Goal: Task Accomplishment & Management: Complete application form

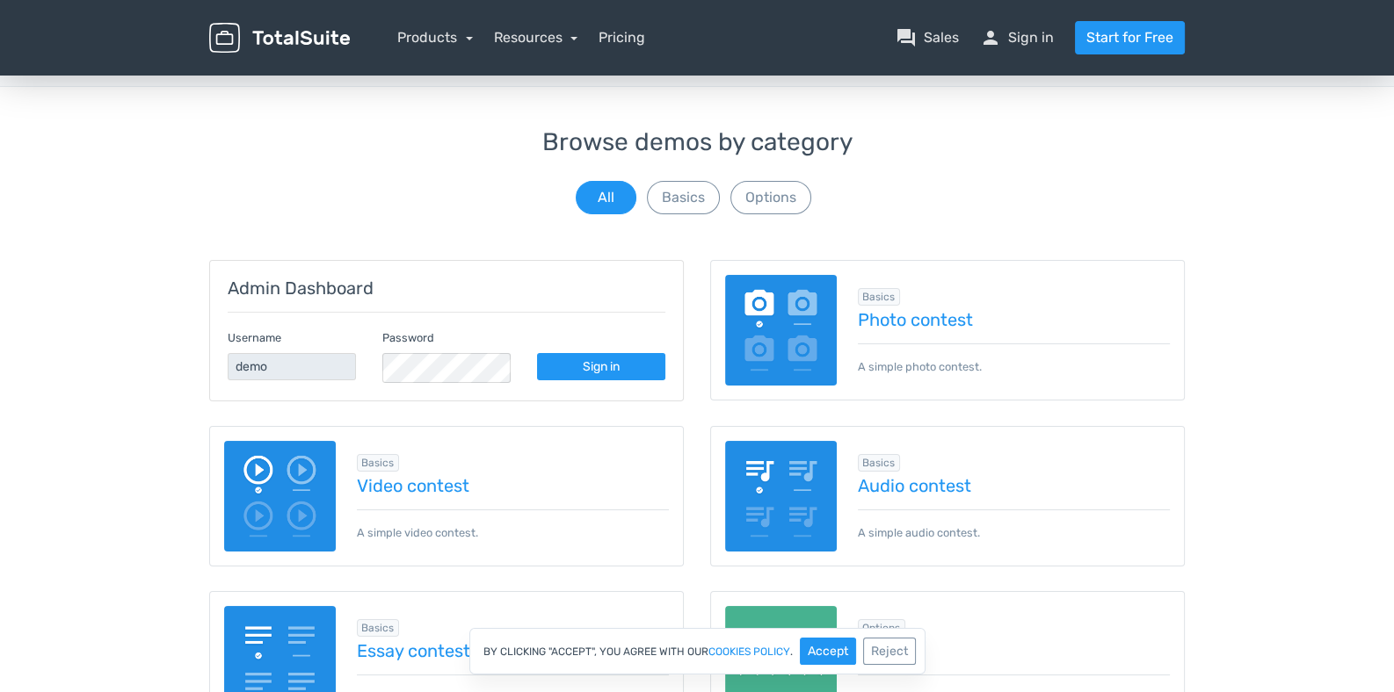
scroll to position [87, 0]
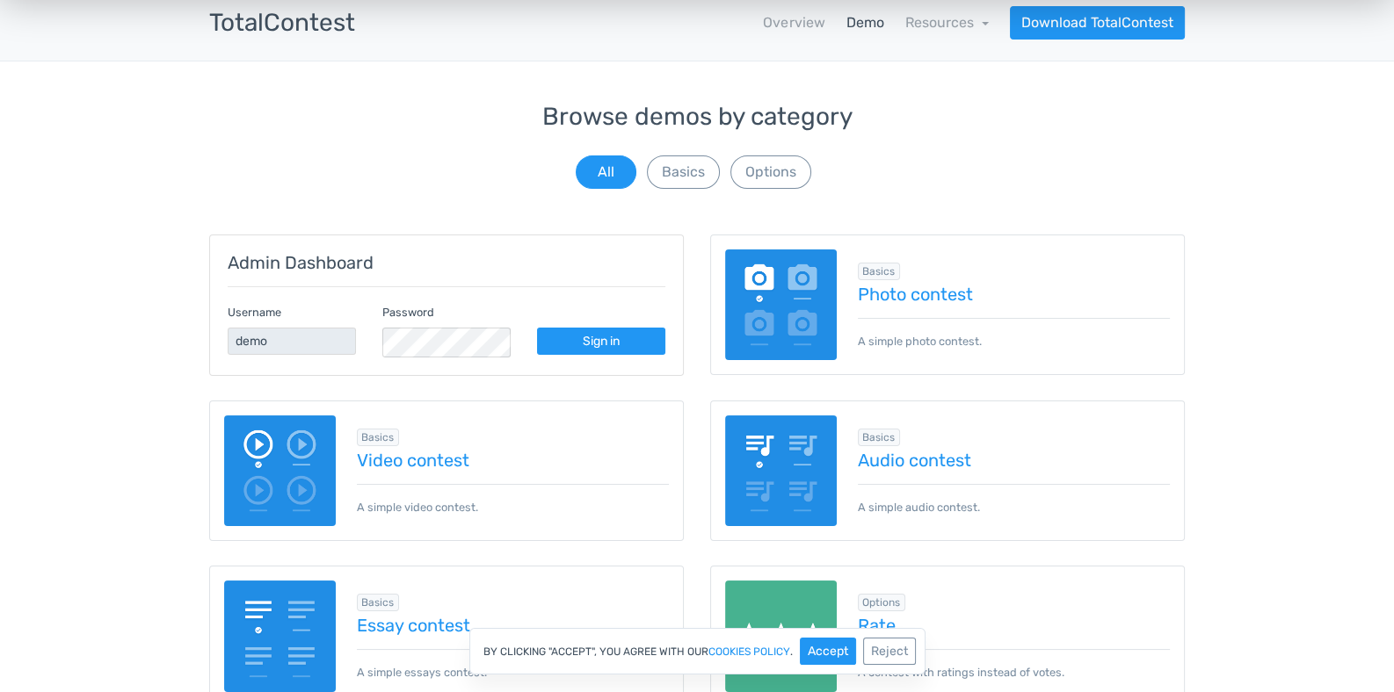
click at [792, 302] on img at bounding box center [781, 306] width 112 height 112
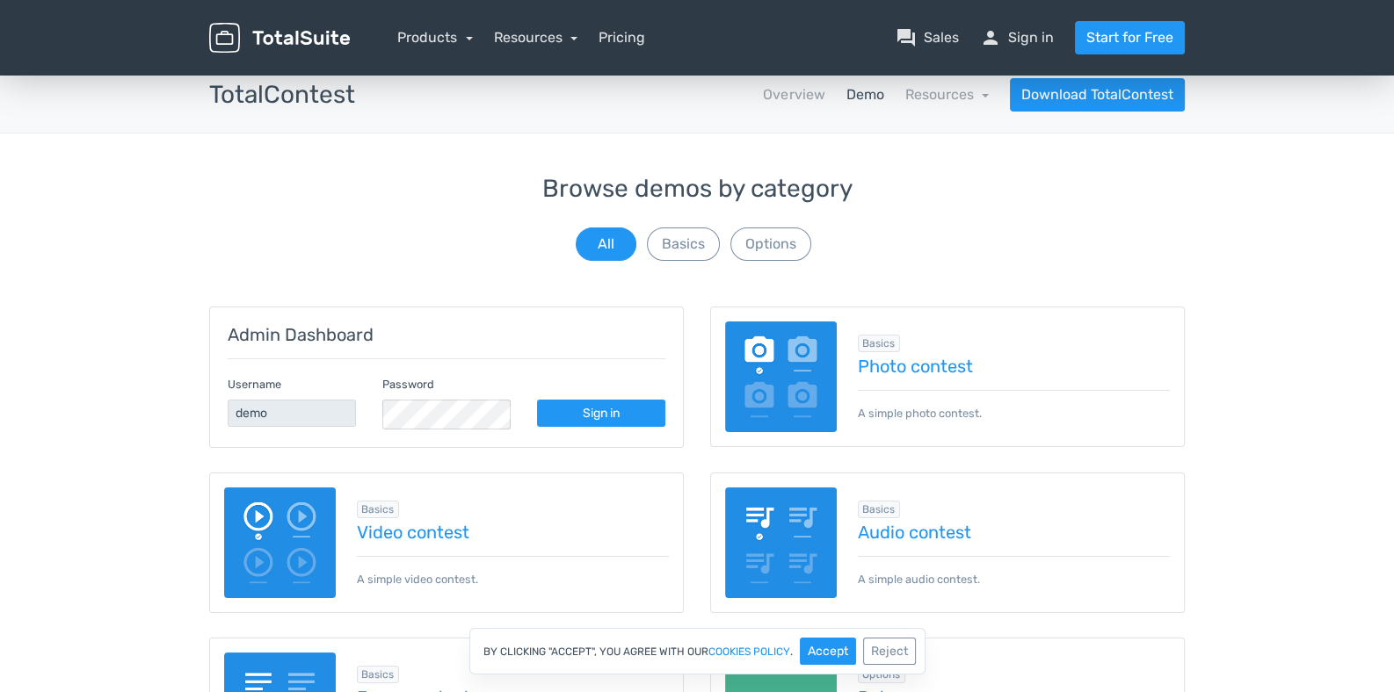
scroll to position [0, 0]
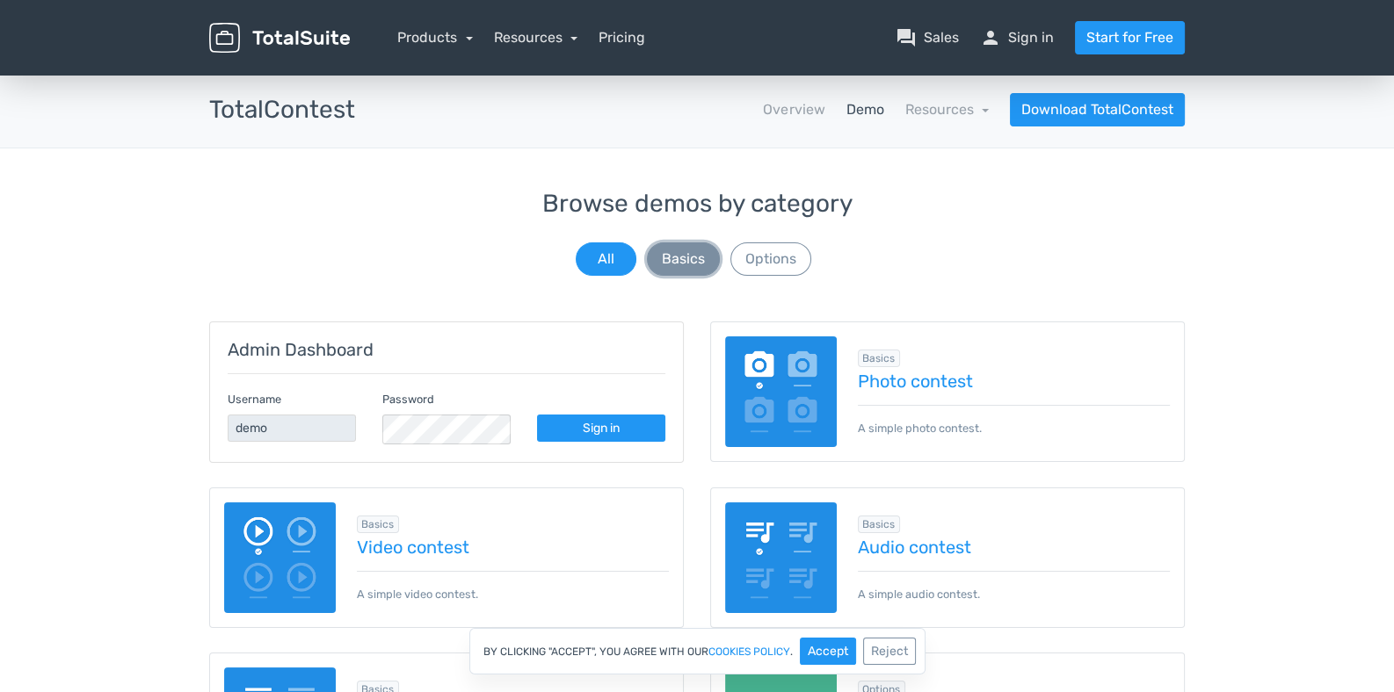
click at [677, 257] on button "Basics" at bounding box center [683, 259] width 73 height 33
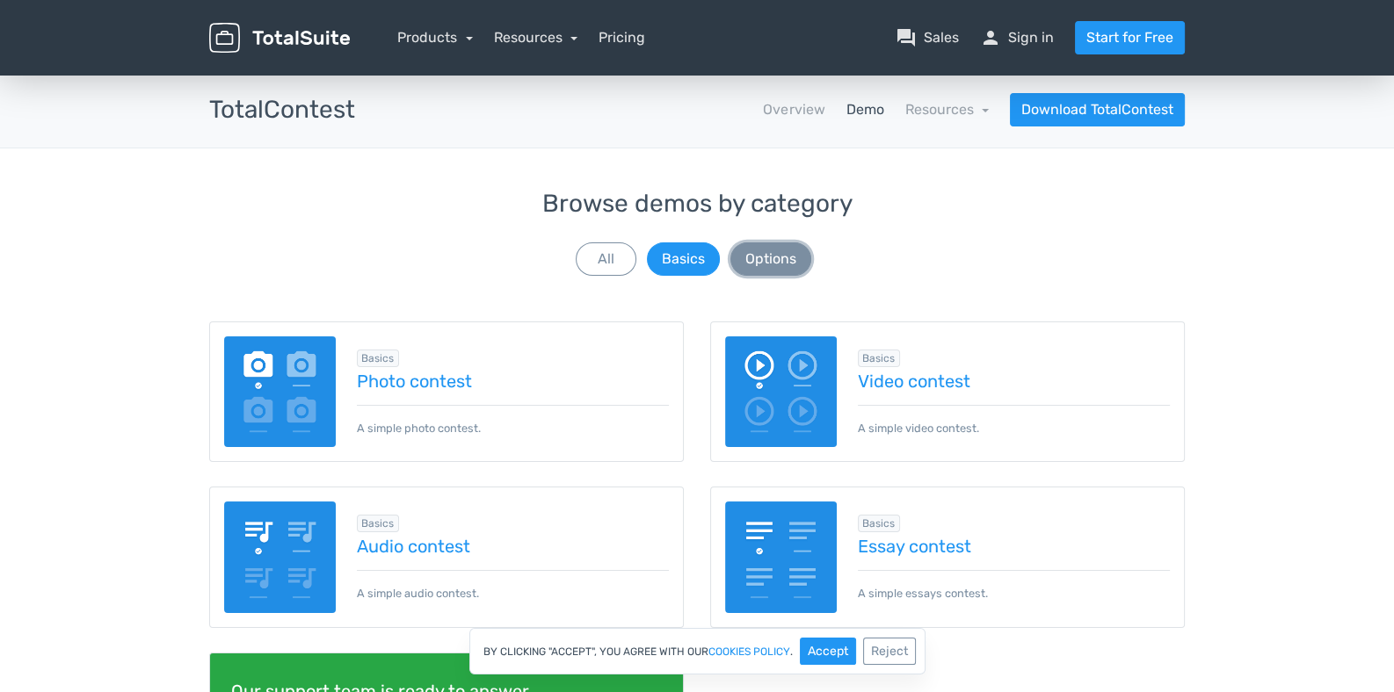
click at [771, 257] on button "Options" at bounding box center [770, 259] width 81 height 33
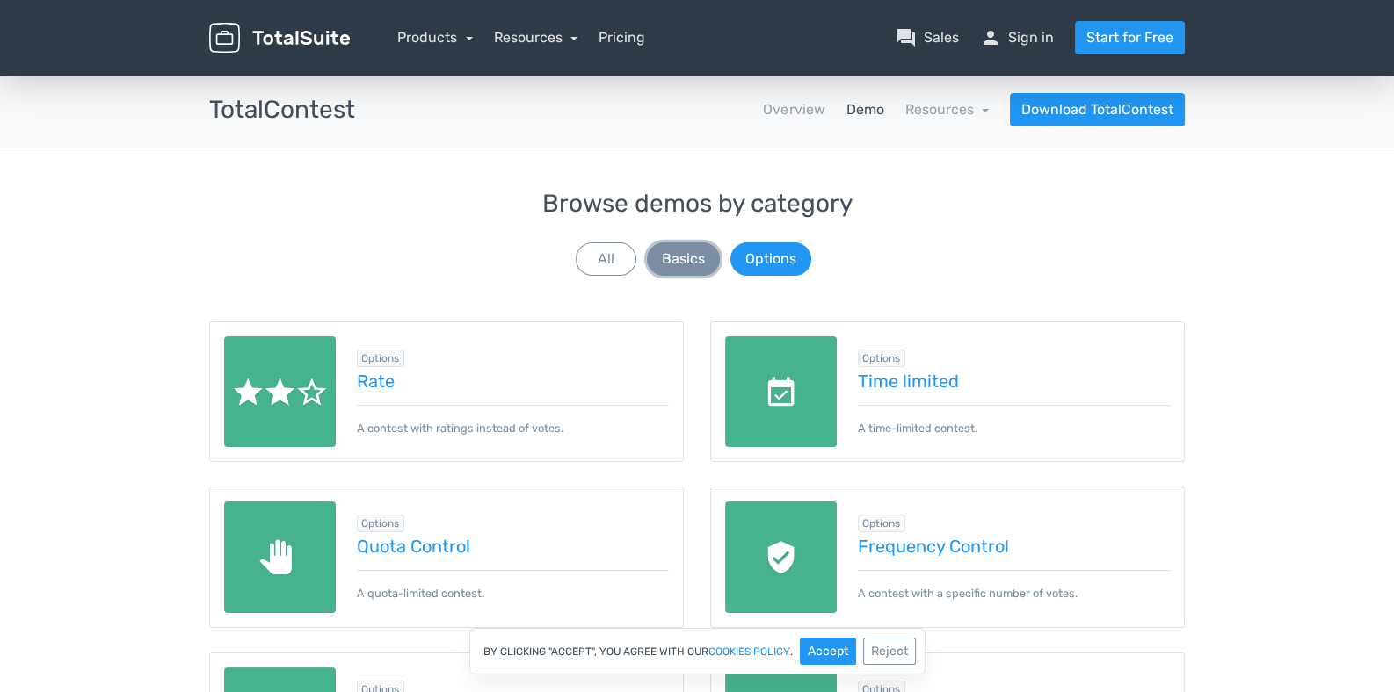
click at [706, 264] on button "Basics" at bounding box center [683, 259] width 73 height 33
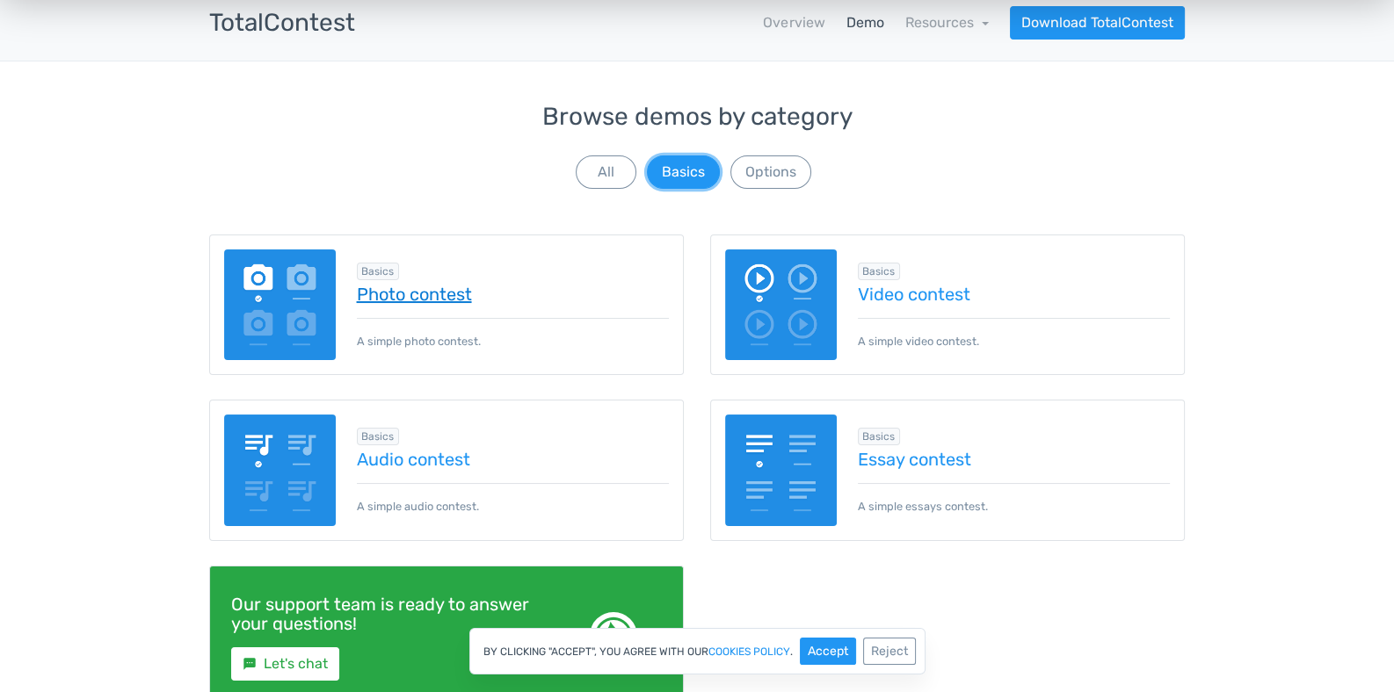
scroll to position [175, 0]
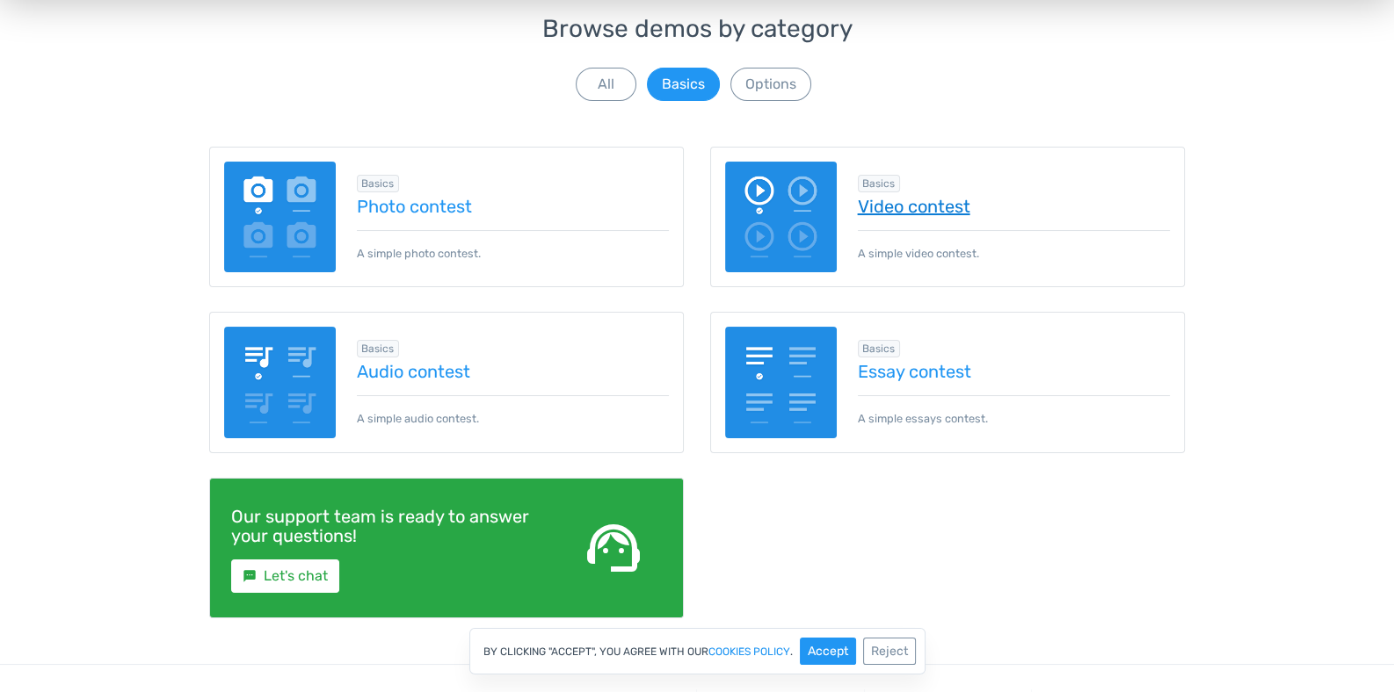
click at [895, 206] on link "Video contest" at bounding box center [1014, 206] width 313 height 19
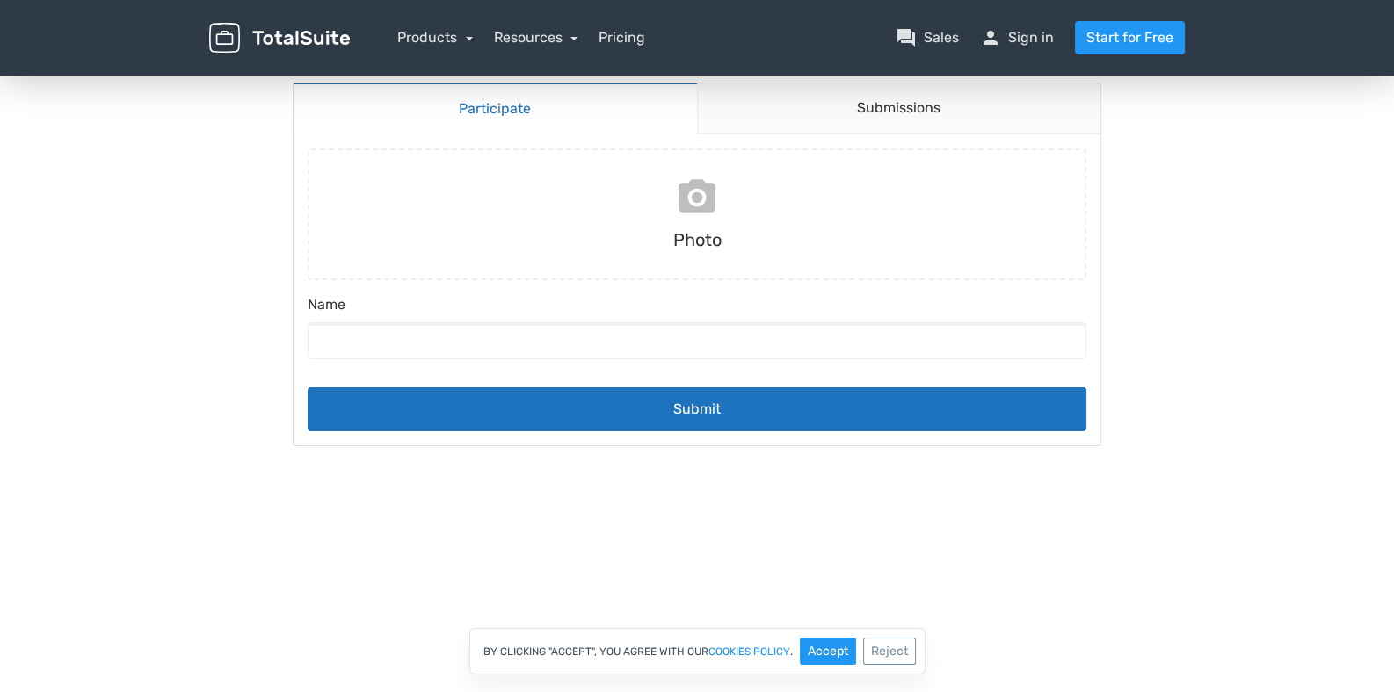
scroll to position [175, 0]
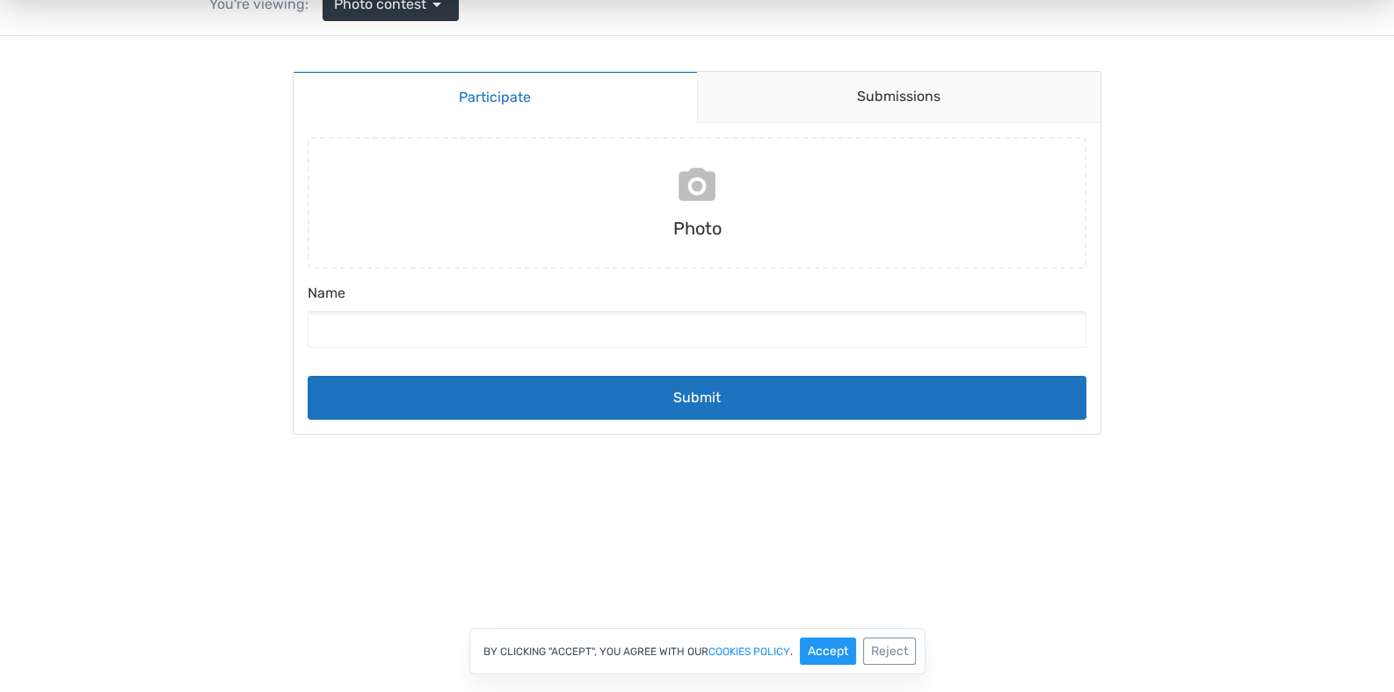
click at [699, 185] on input "file" at bounding box center [697, 203] width 793 height 132
type input "C:\fakepath\imgi_149_Kelingking-Beach-Bali.jpg.jpeg"
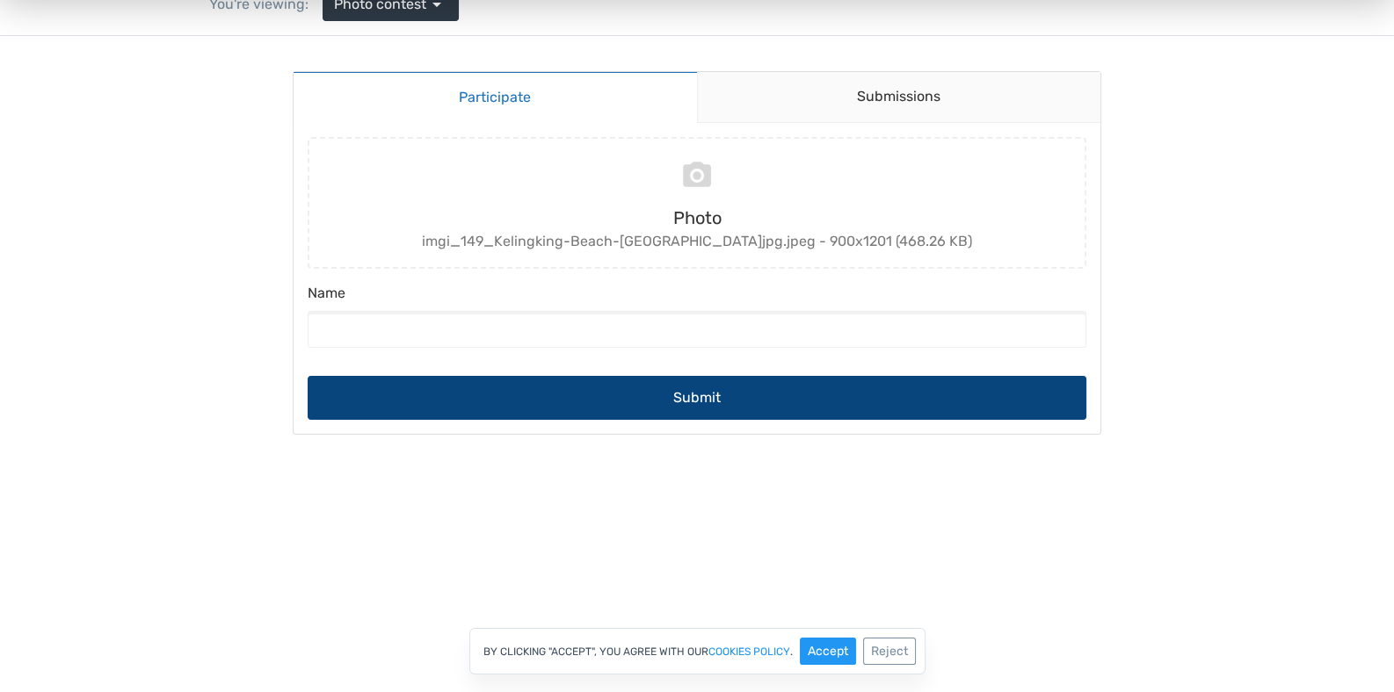
click at [800, 395] on button "Submit" at bounding box center [697, 398] width 779 height 44
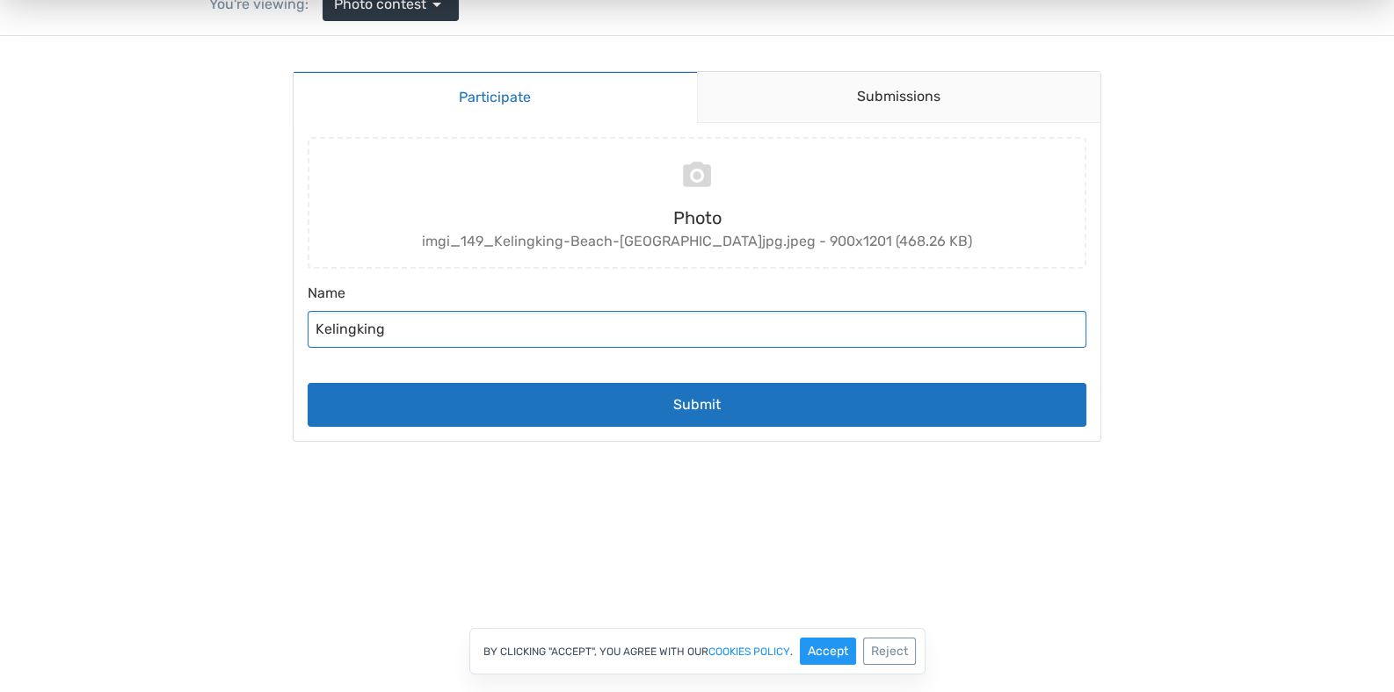
type input "Kelingking"
click at [840, 381] on div "Submit" at bounding box center [697, 398] width 793 height 58
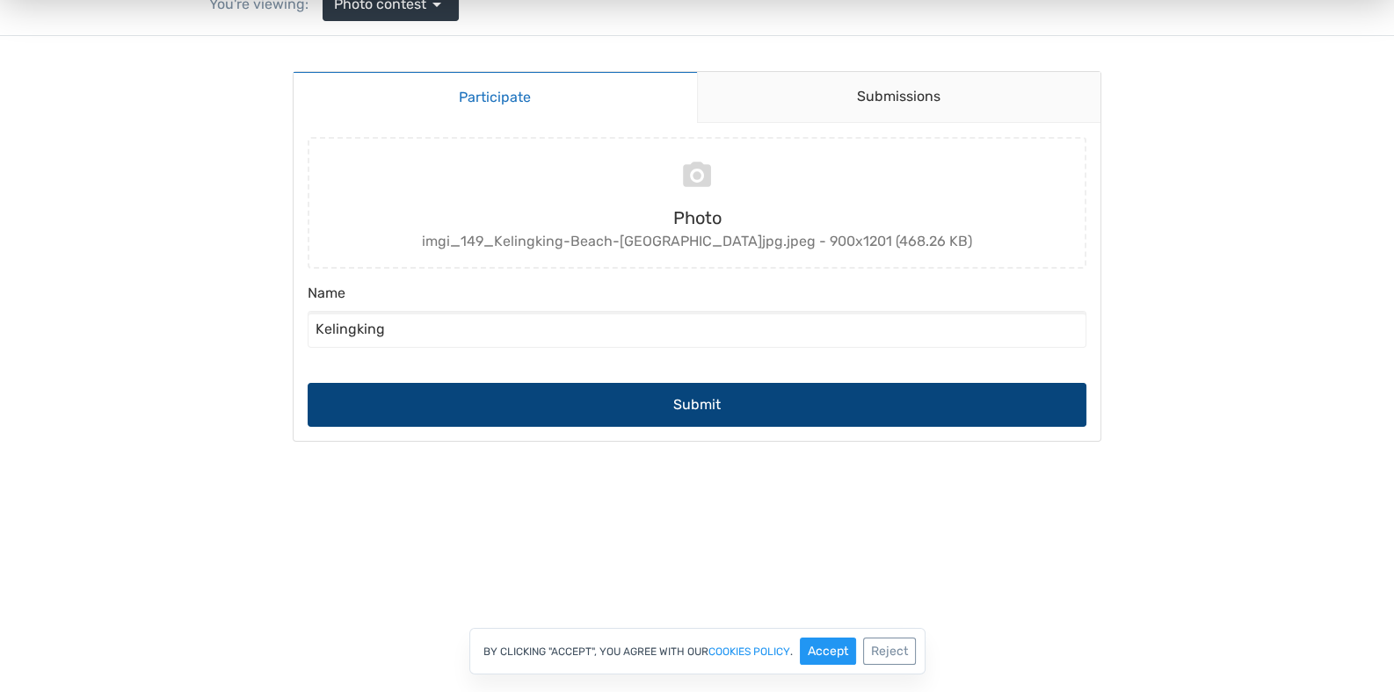
click at [841, 394] on button "Submit" at bounding box center [697, 405] width 779 height 44
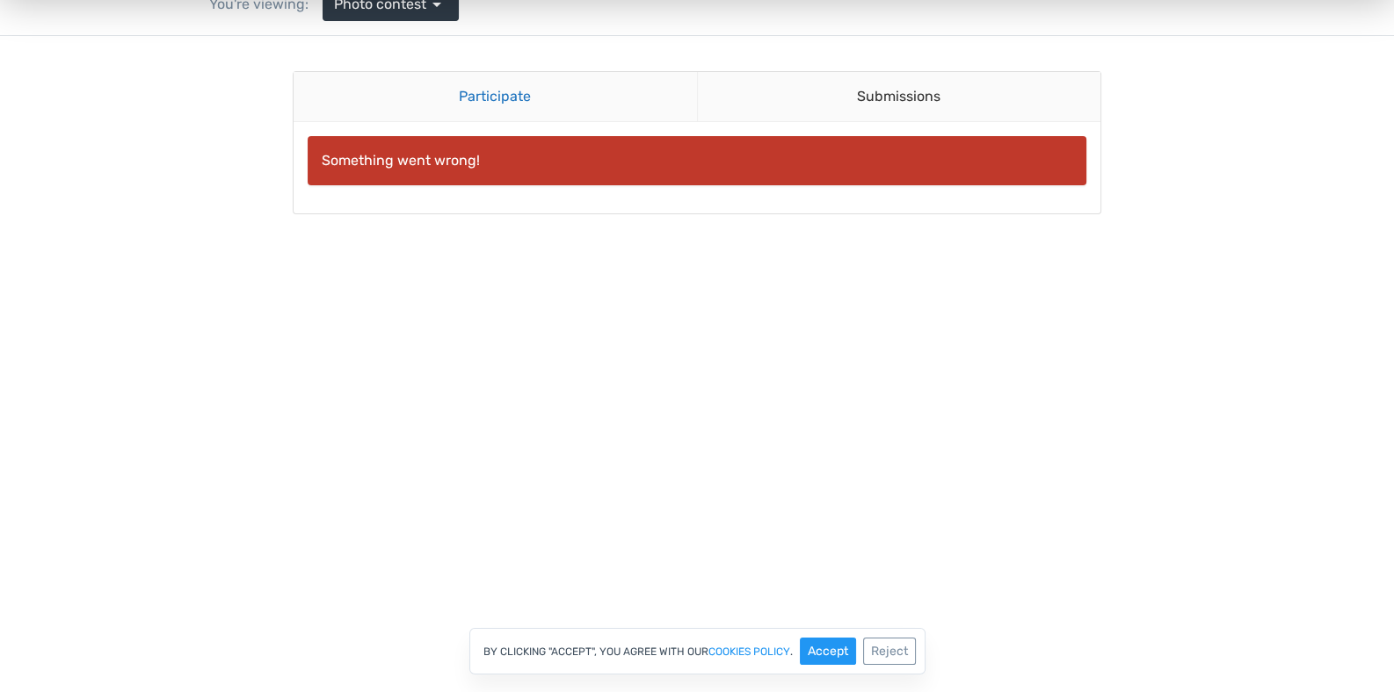
click at [562, 94] on link "Participate" at bounding box center [494, 97] width 403 height 50
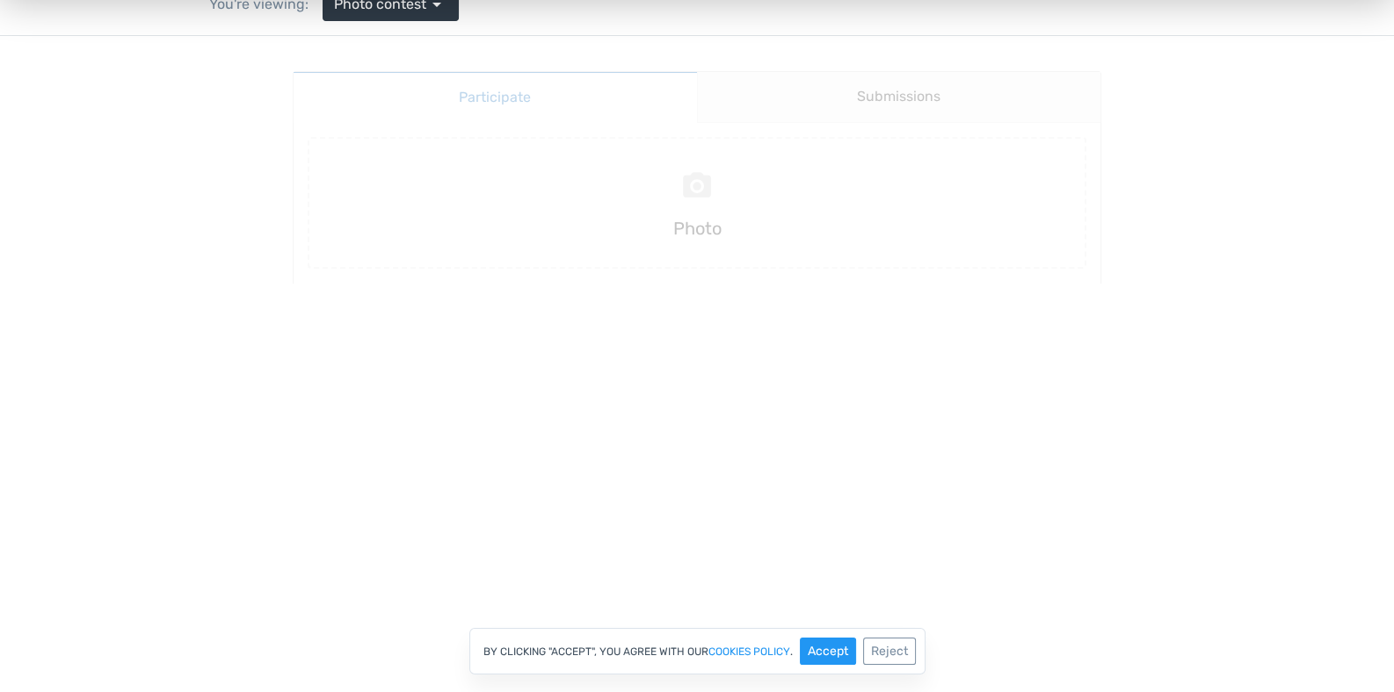
scroll to position [0, 0]
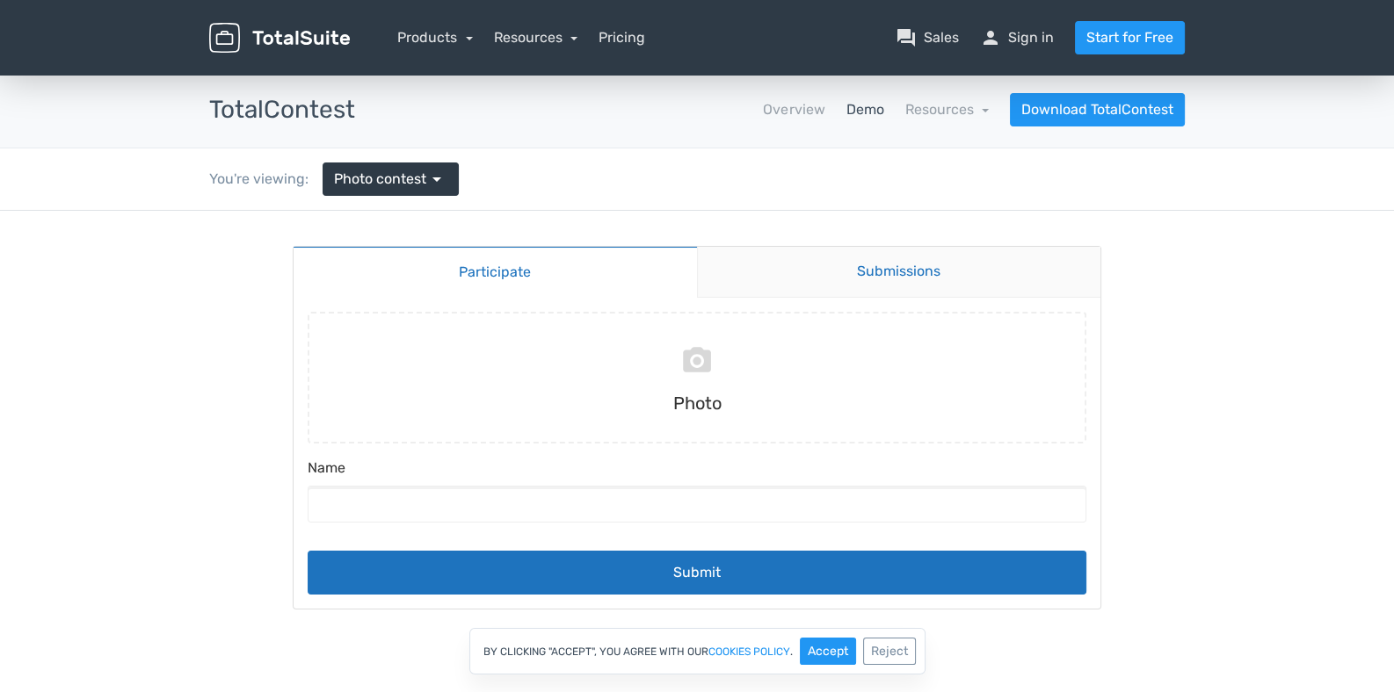
click at [898, 274] on link "Submissions" at bounding box center [899, 272] width 404 height 51
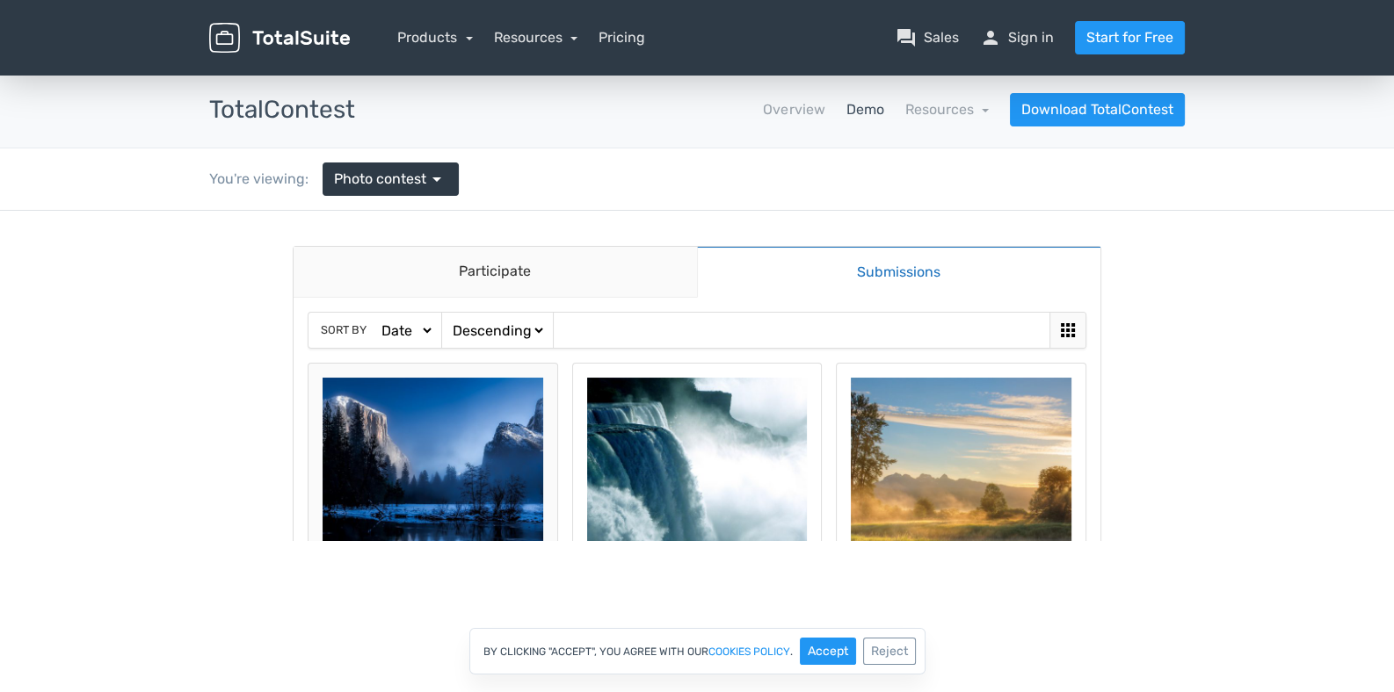
click at [460, 417] on img at bounding box center [432, 488] width 221 height 221
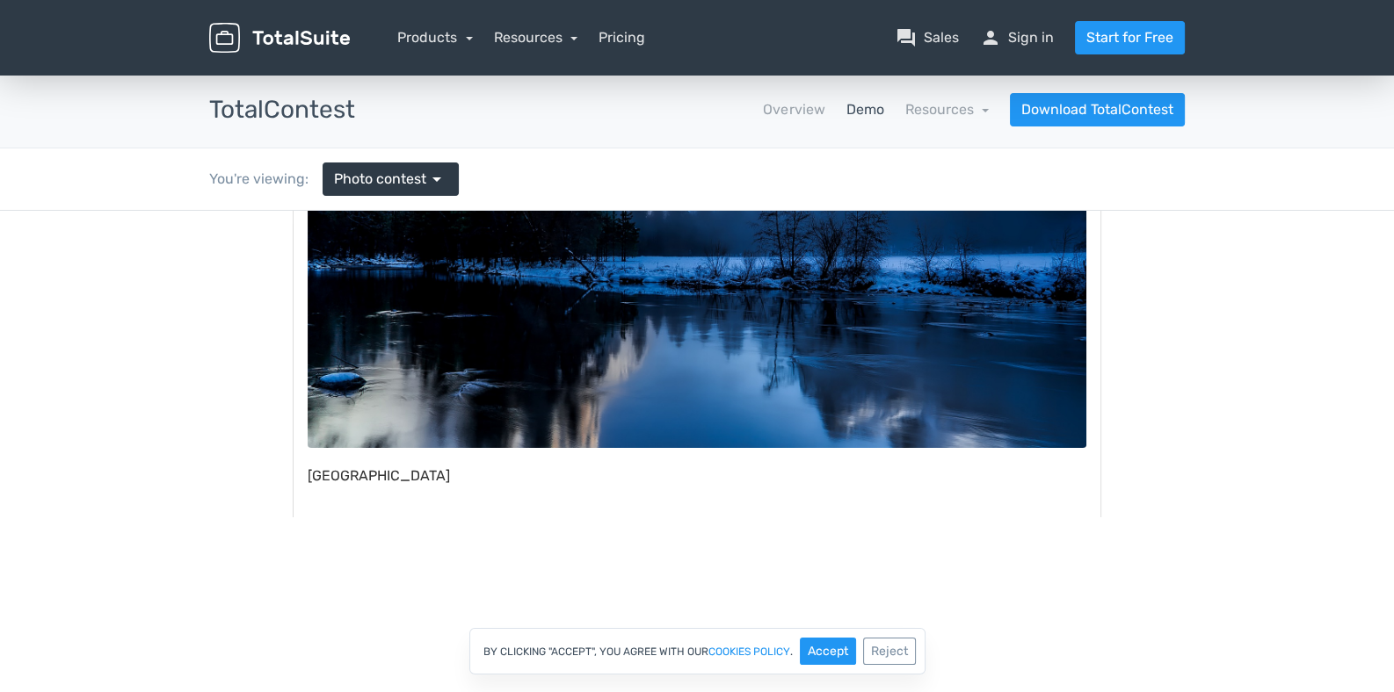
scroll to position [407, 0]
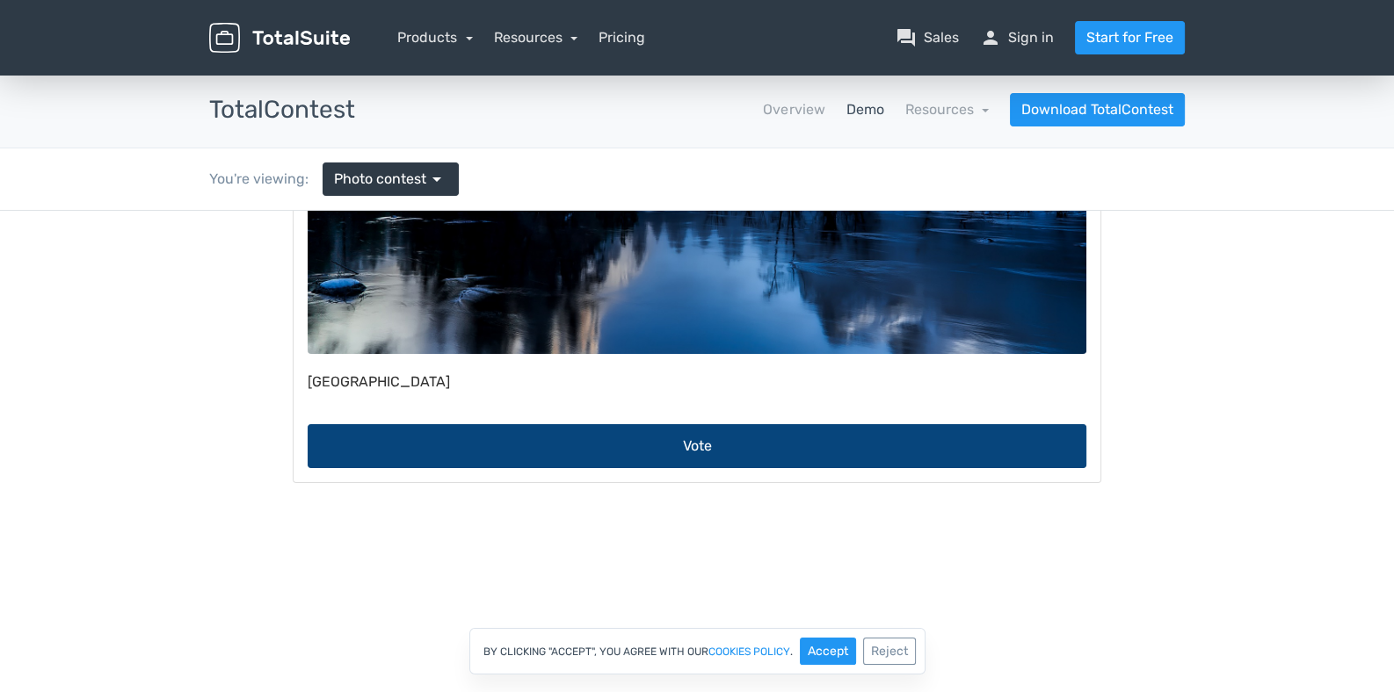
click at [896, 443] on button "Vote" at bounding box center [697, 446] width 779 height 44
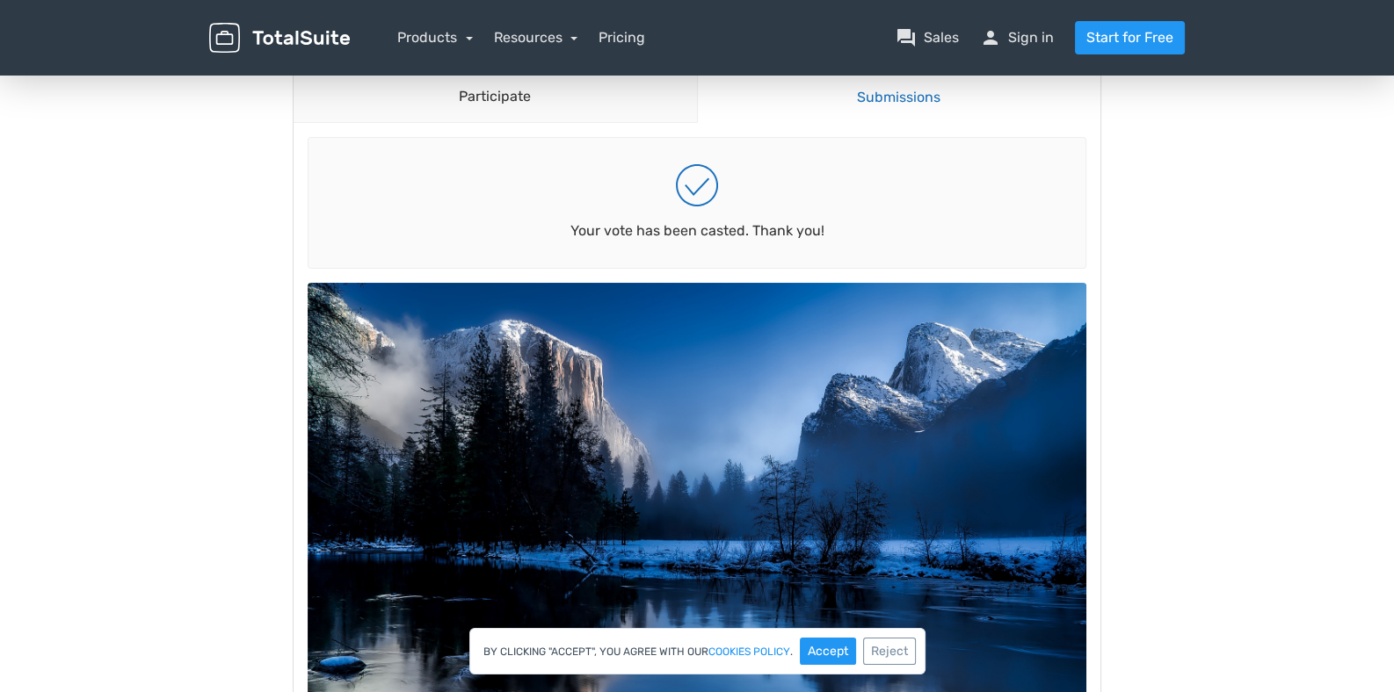
scroll to position [87, 0]
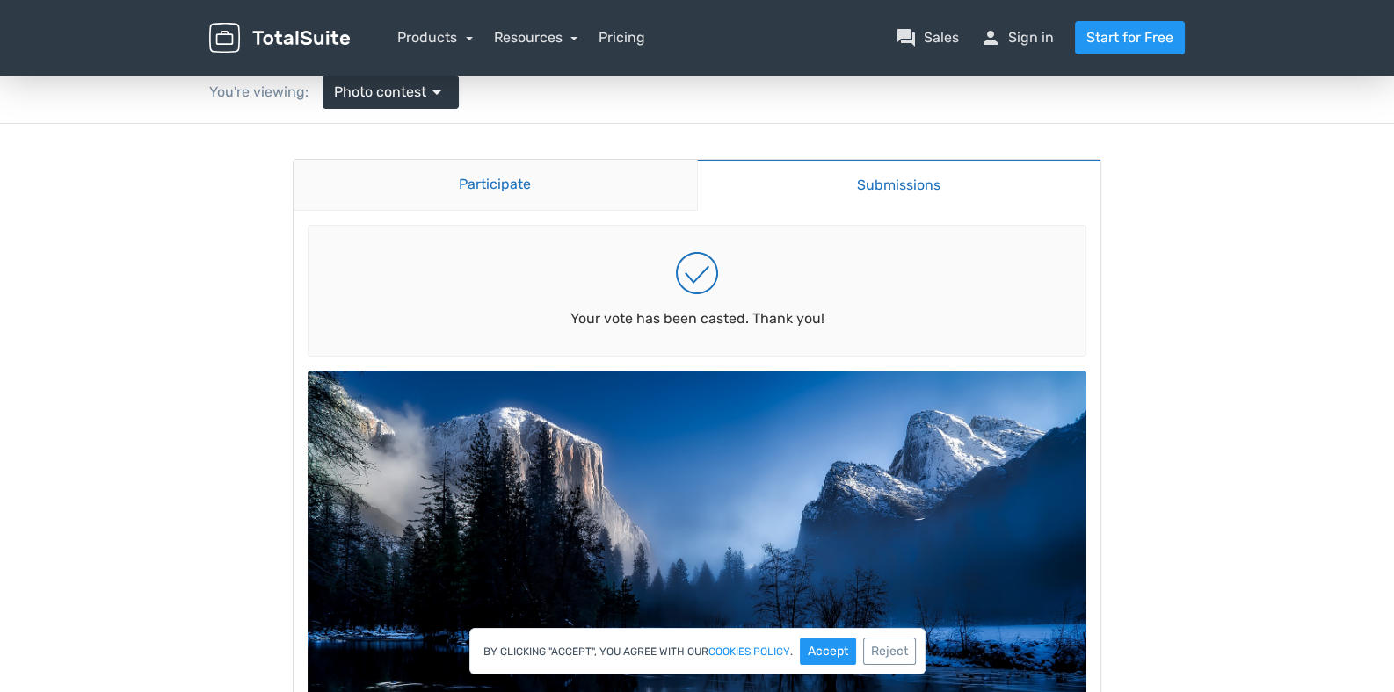
click at [565, 177] on link "Participate" at bounding box center [494, 185] width 403 height 51
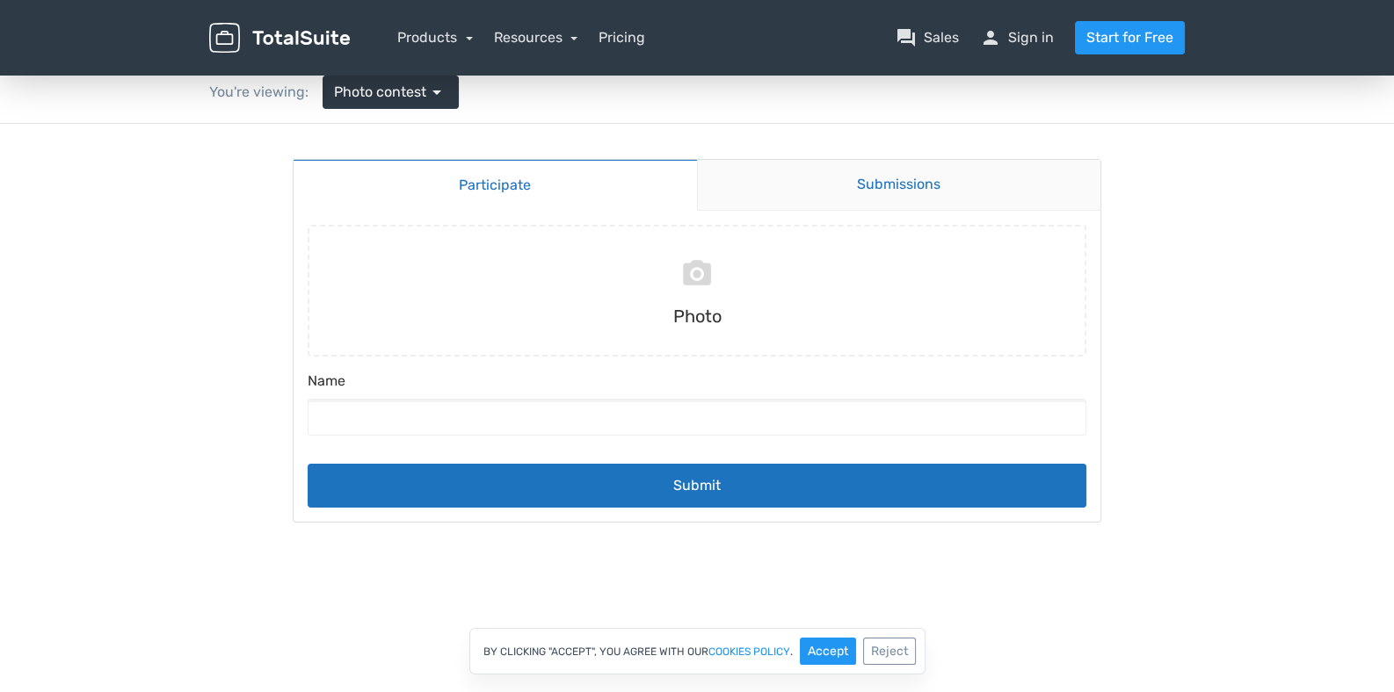
click at [937, 183] on link "Submissions" at bounding box center [899, 185] width 404 height 51
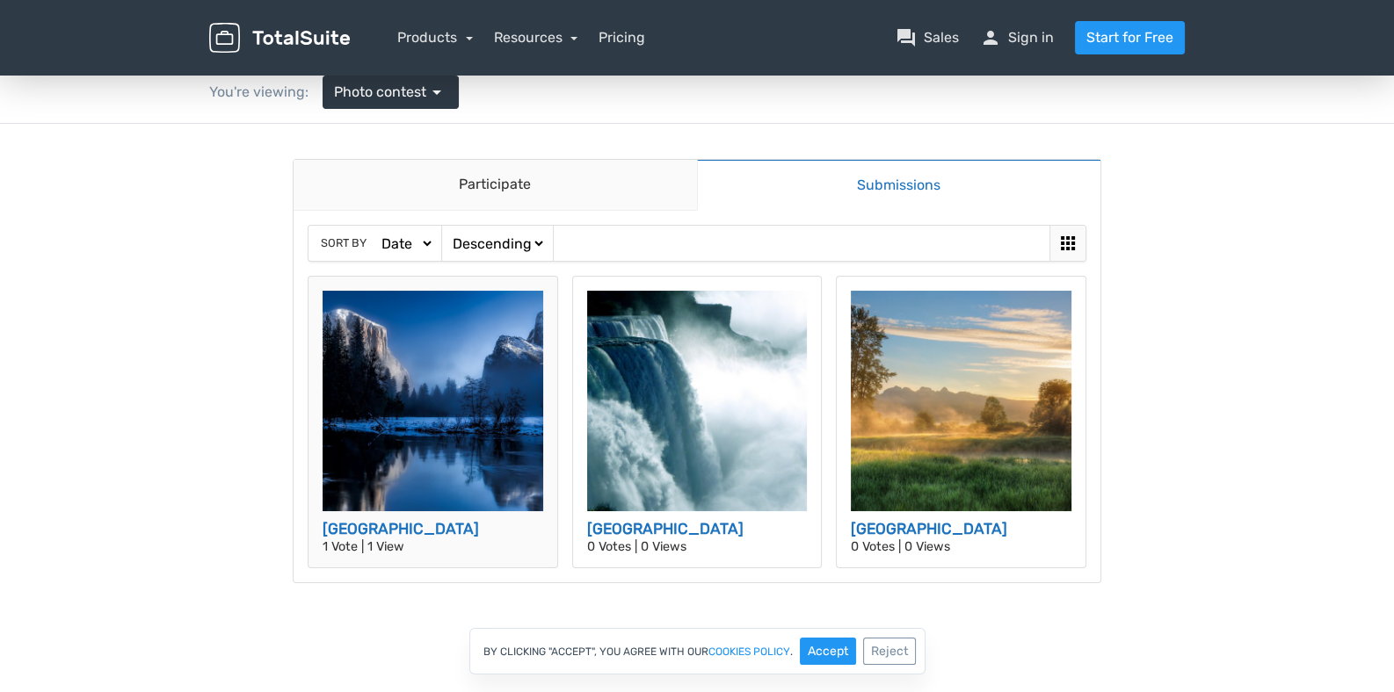
click at [417, 419] on img at bounding box center [432, 401] width 221 height 221
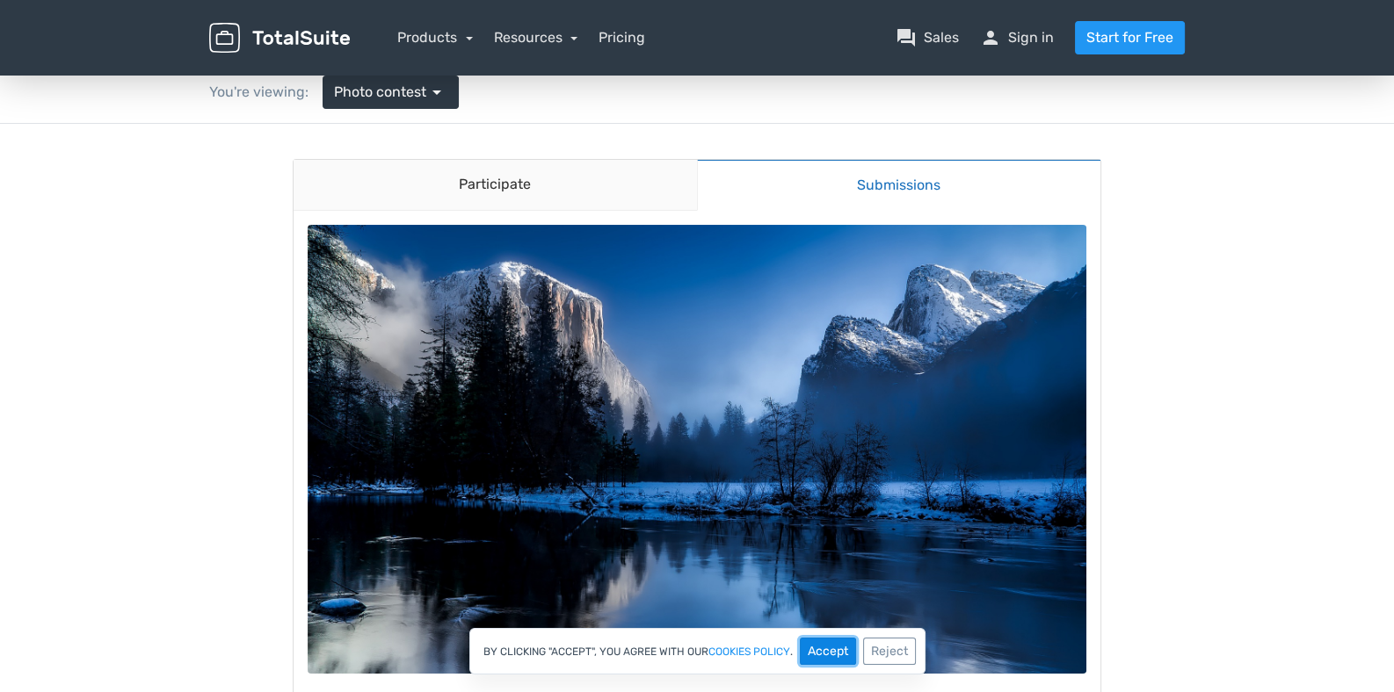
click at [856, 647] on button "Accept" at bounding box center [828, 651] width 56 height 27
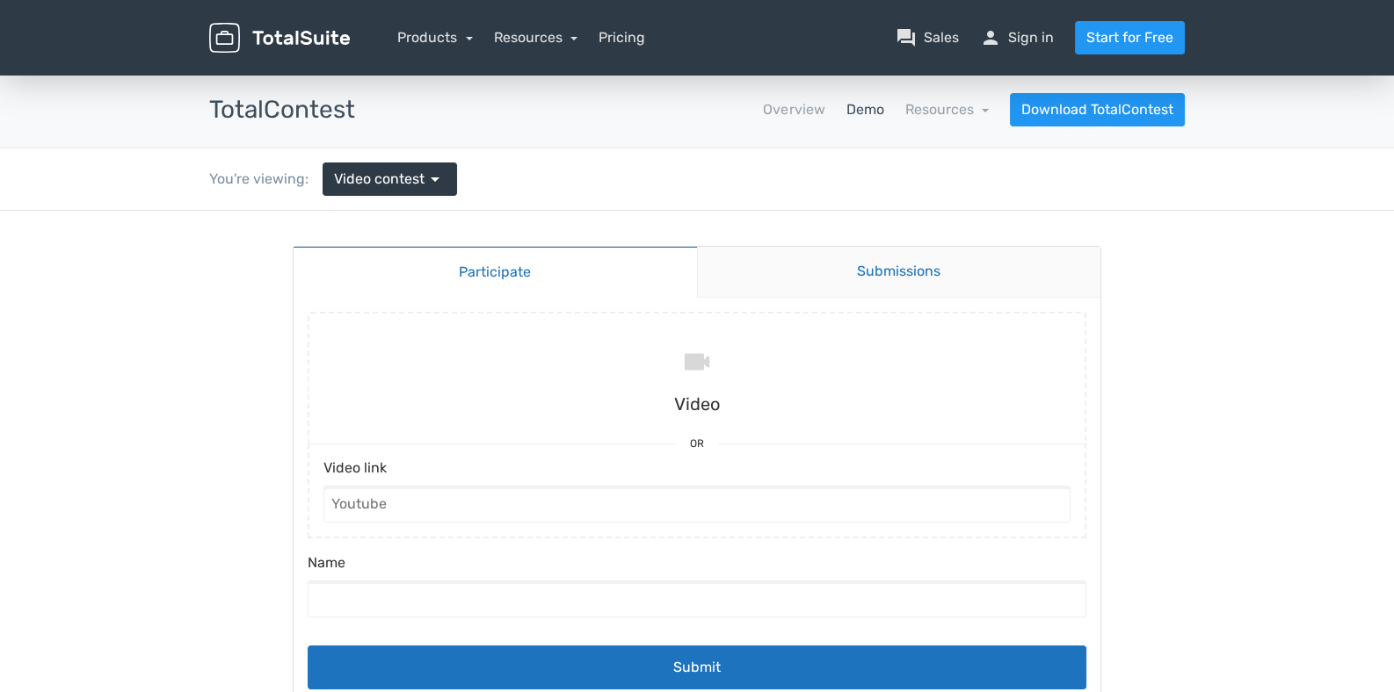
click at [936, 267] on link "Submissions" at bounding box center [899, 272] width 404 height 51
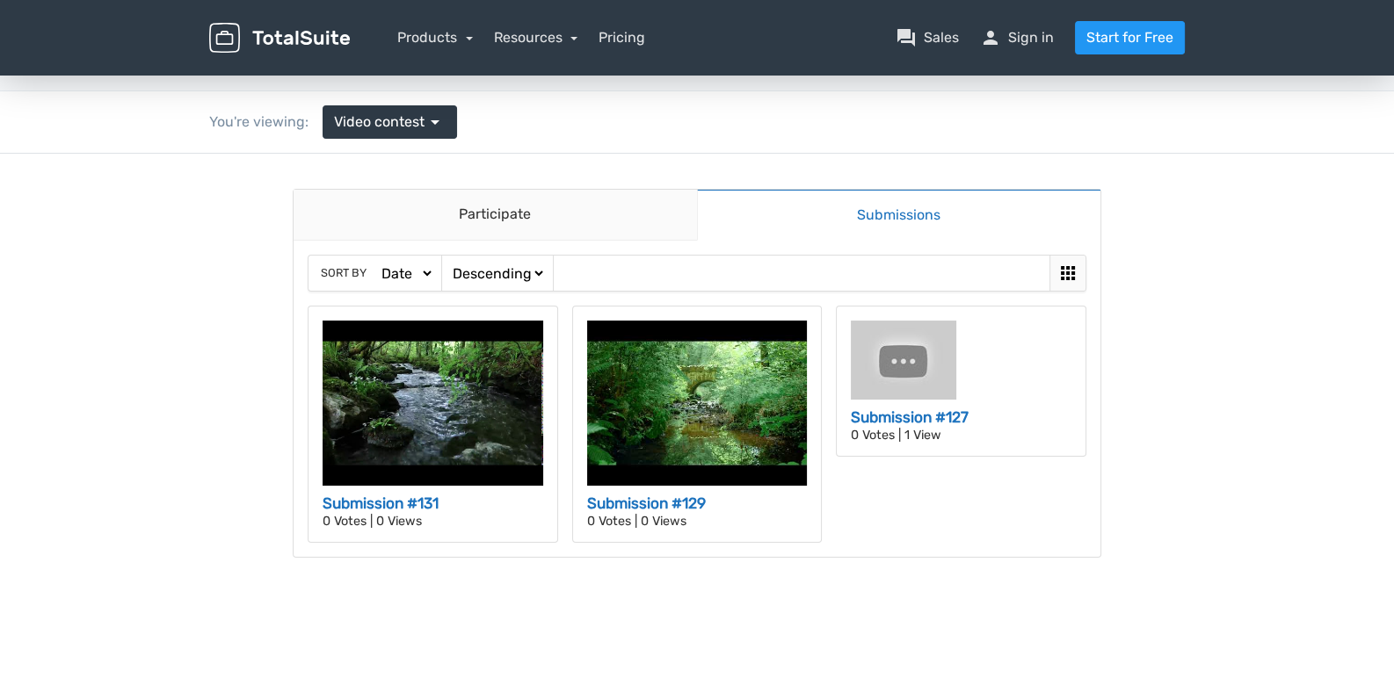
scroll to position [87, 0]
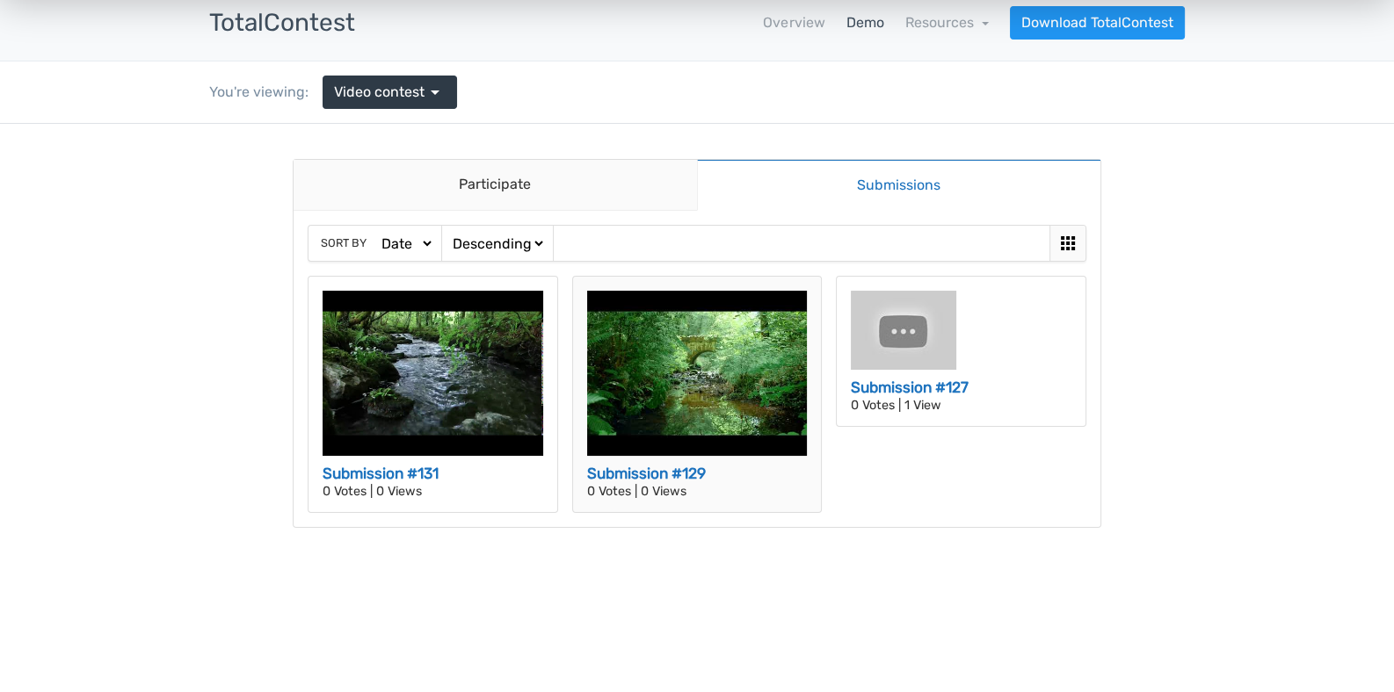
click at [717, 367] on img at bounding box center [697, 373] width 221 height 165
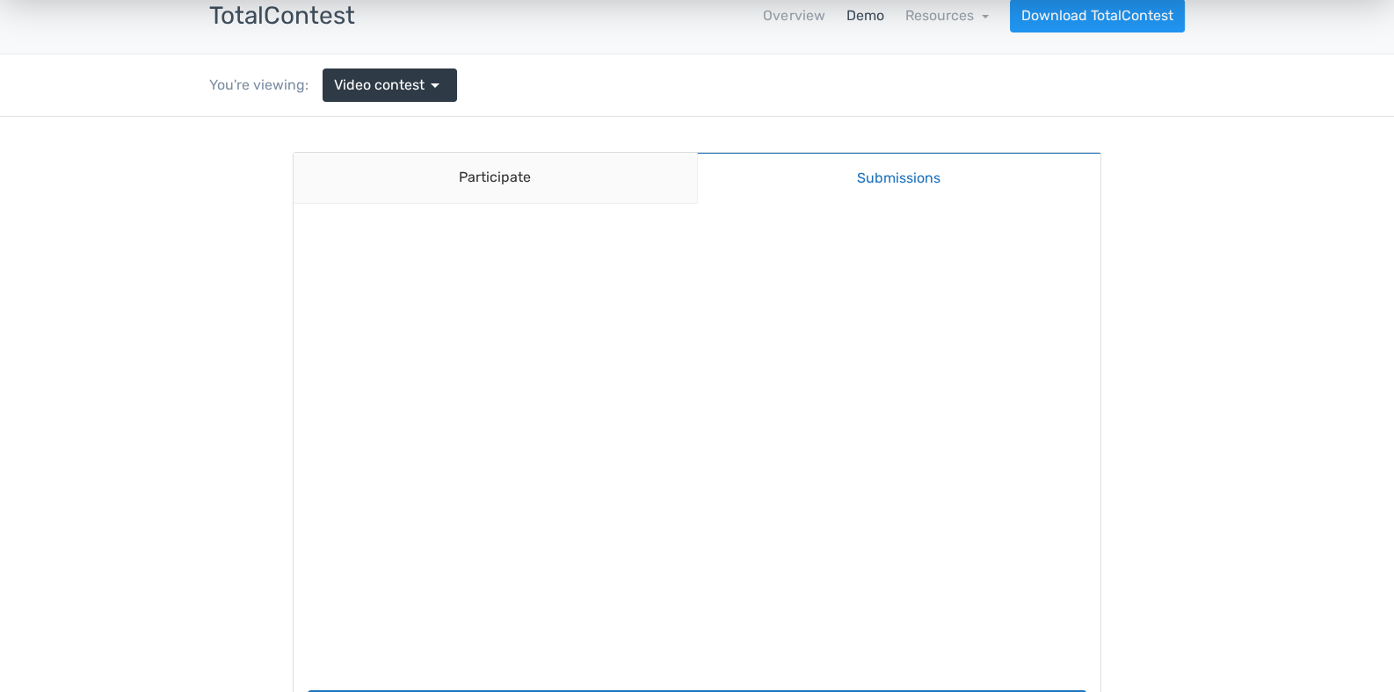
scroll to position [0, 0]
